Goal: Task Accomplishment & Management: Use online tool/utility

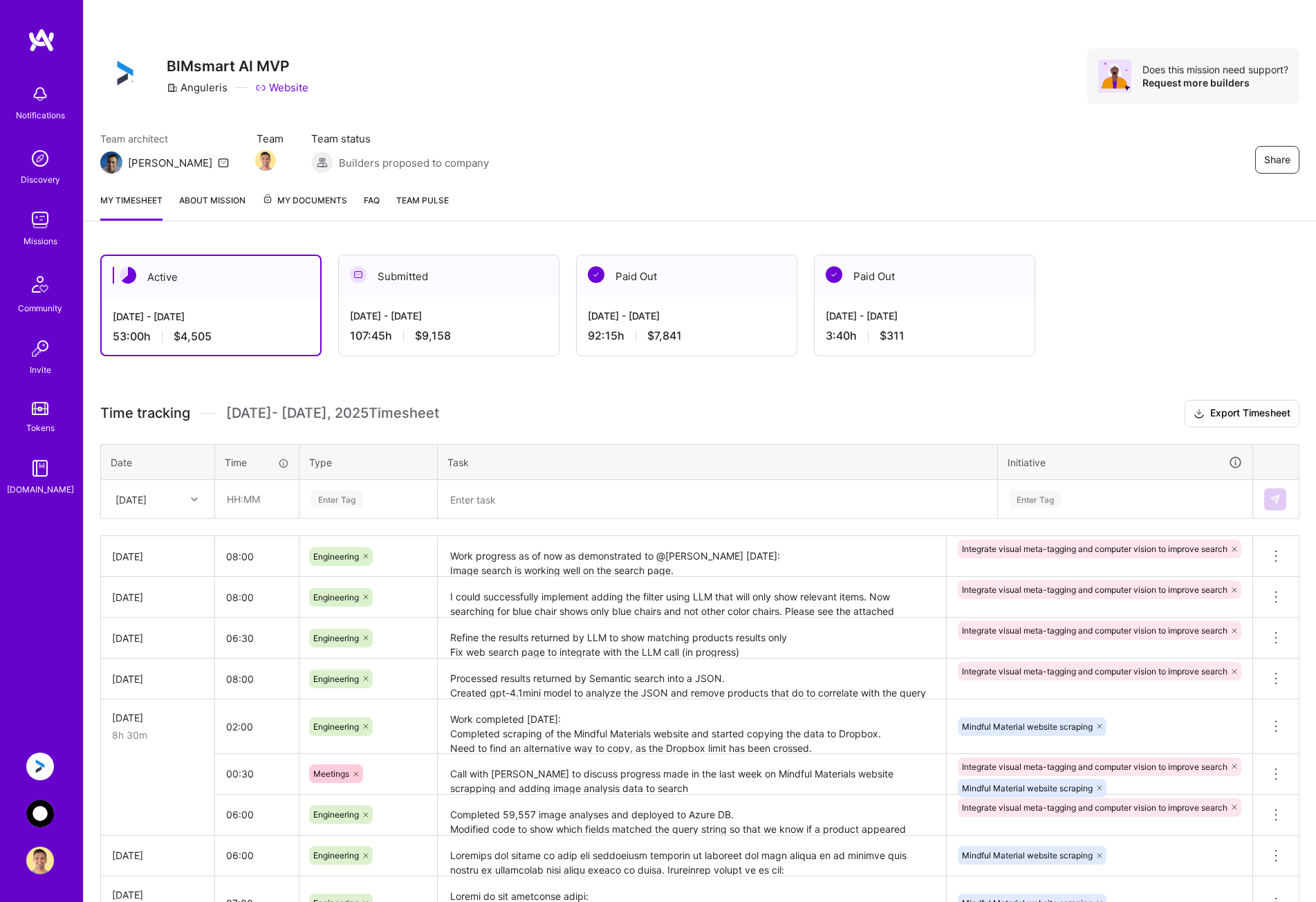
scroll to position [139, 0]
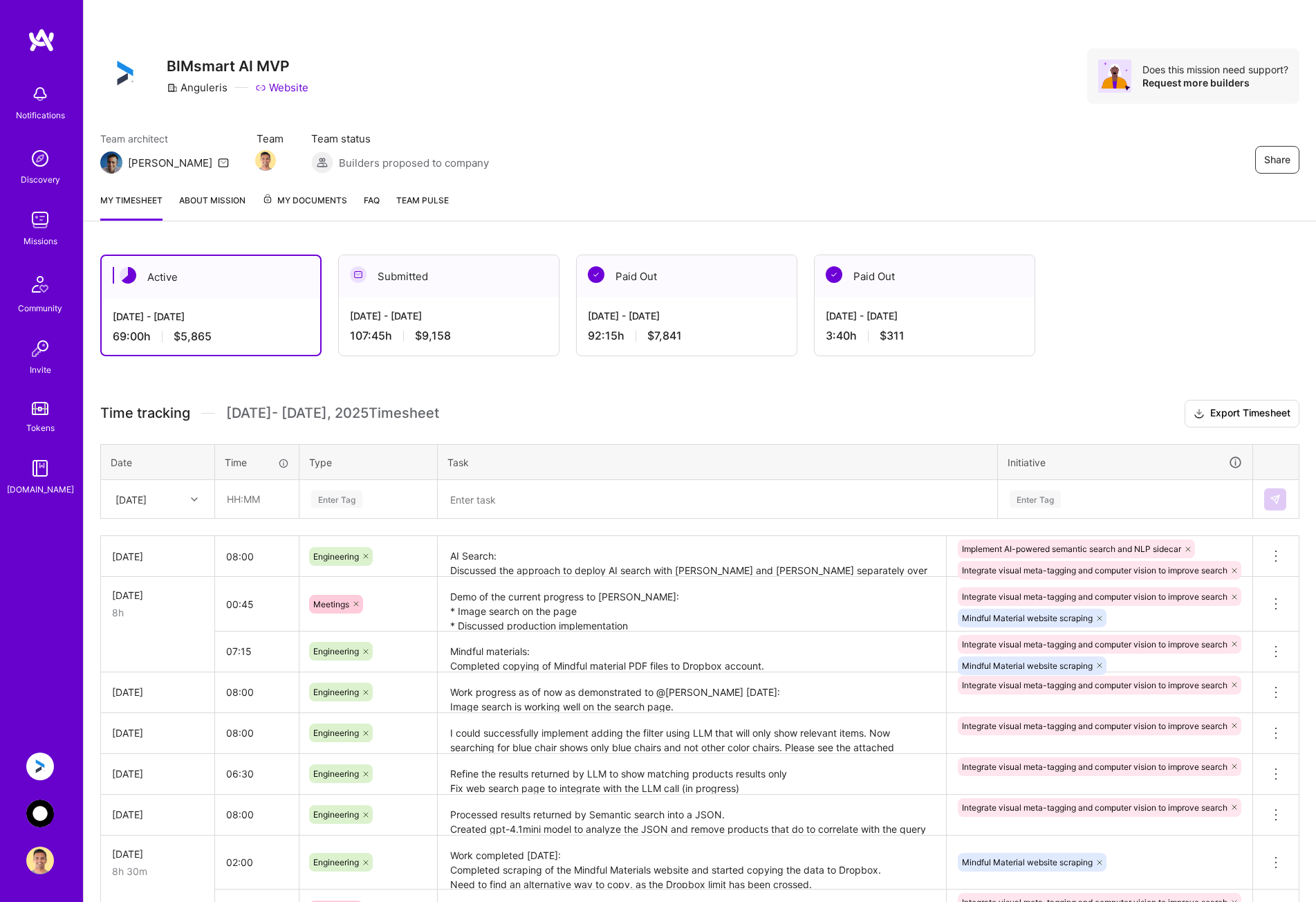
scroll to position [137, 0]
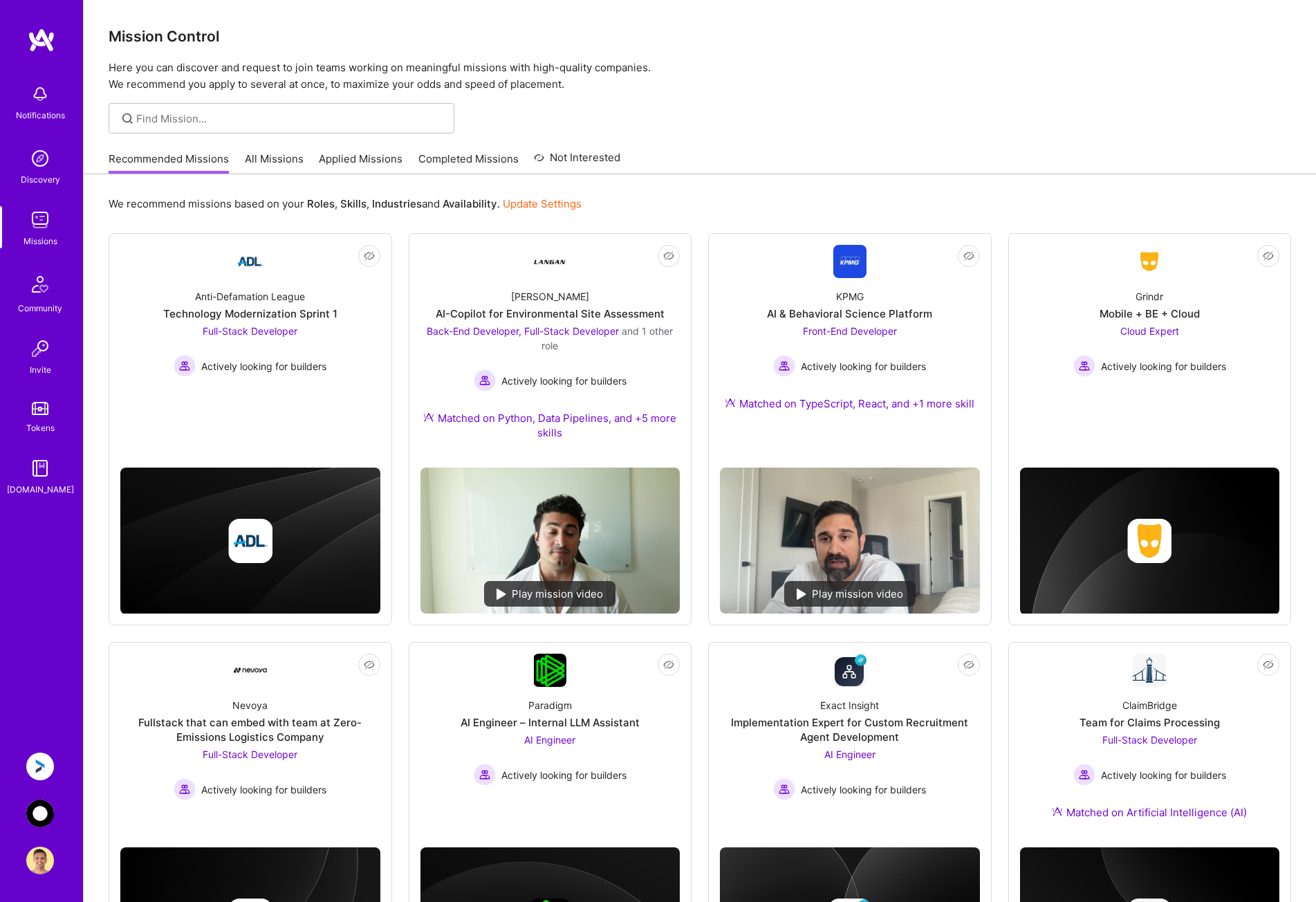
click at [43, 771] on img at bounding box center [40, 766] width 28 height 28
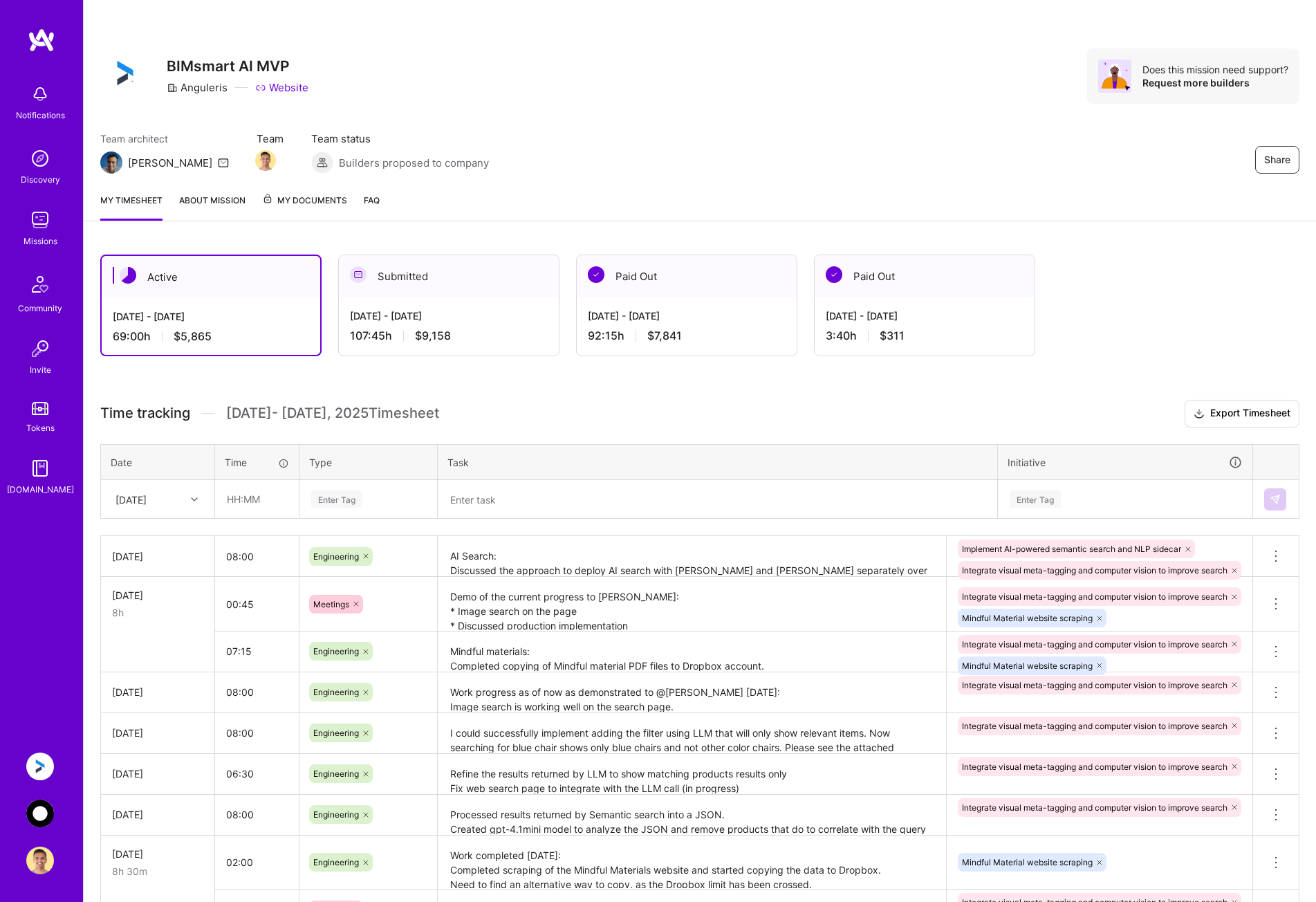
click at [45, 763] on img at bounding box center [40, 766] width 28 height 28
click at [41, 809] on img at bounding box center [40, 814] width 28 height 28
